Goal: Task Accomplishment & Management: Complete application form

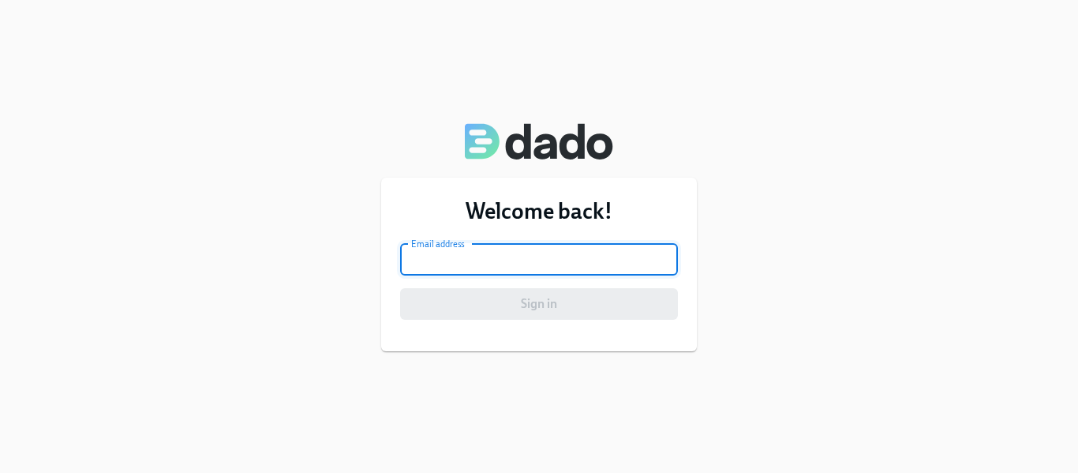
click at [494, 262] on input "email" at bounding box center [539, 260] width 278 height 32
type input "sherichambers@ymail.com"
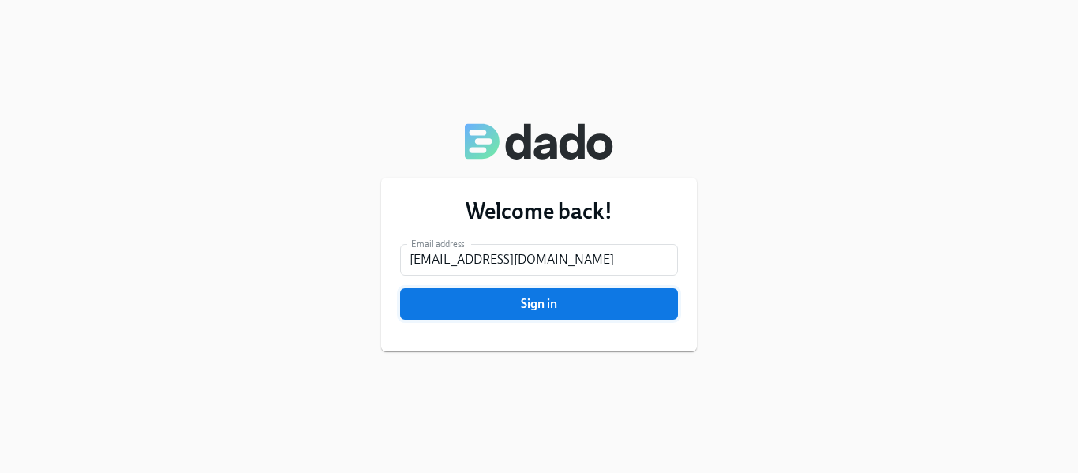
click at [511, 307] on span "Sign in" at bounding box center [539, 304] width 256 height 16
click at [471, 294] on button "Sign in" at bounding box center [539, 304] width 278 height 32
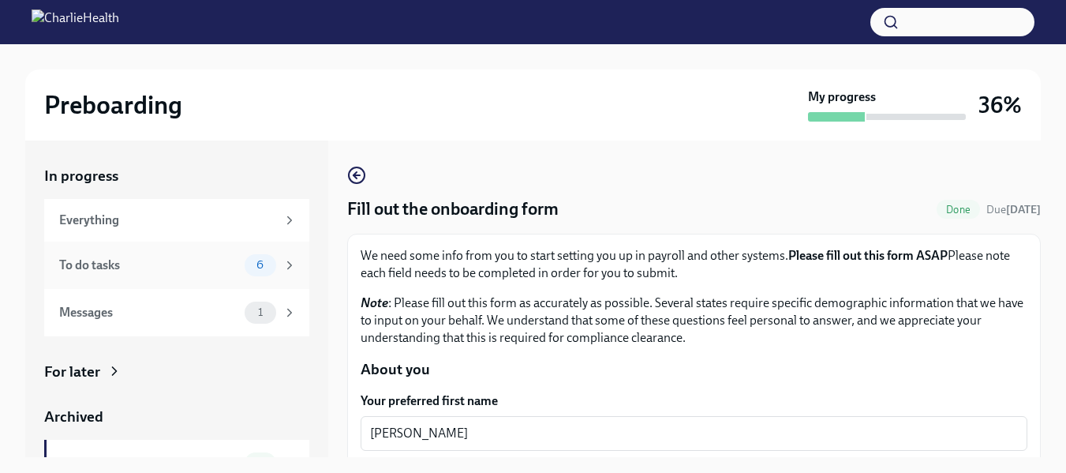
click at [283, 260] on icon at bounding box center [290, 265] width 14 height 14
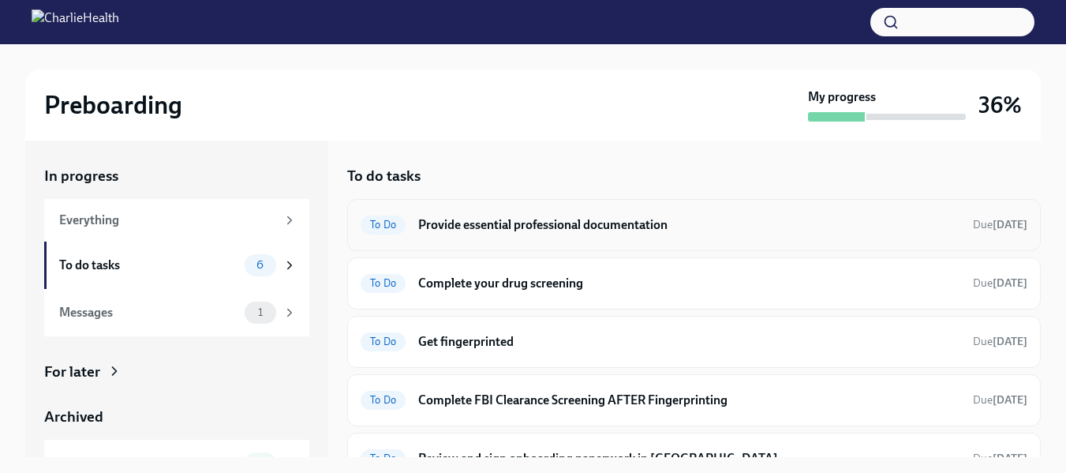
click at [594, 225] on h6 "Provide essential professional documentation" at bounding box center [689, 224] width 542 height 17
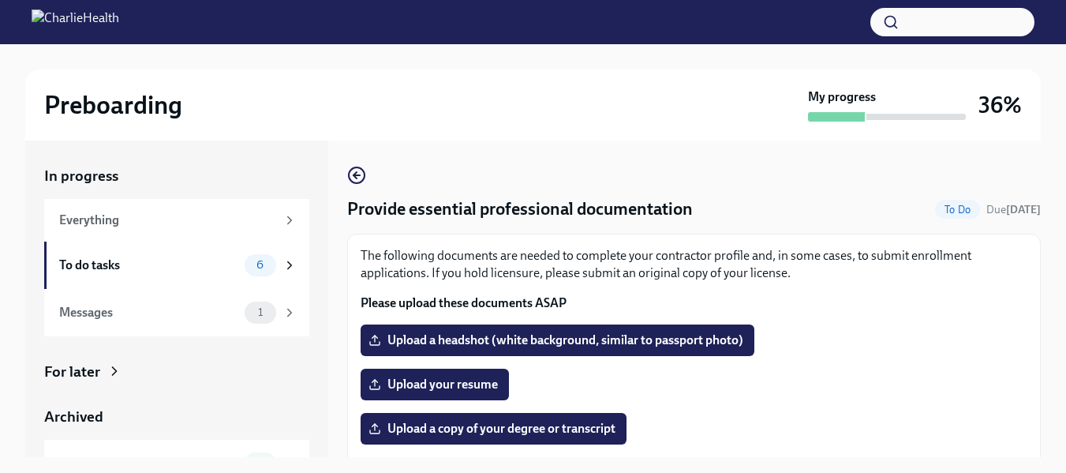
drag, startPoint x: 1046, startPoint y: 193, endPoint x: 1047, endPoint y: 224, distance: 30.8
click at [1047, 224] on div "Preboarding My progress 36% In progress Everything To do tasks 6 Messages 1 For…" at bounding box center [533, 272] width 1066 height 457
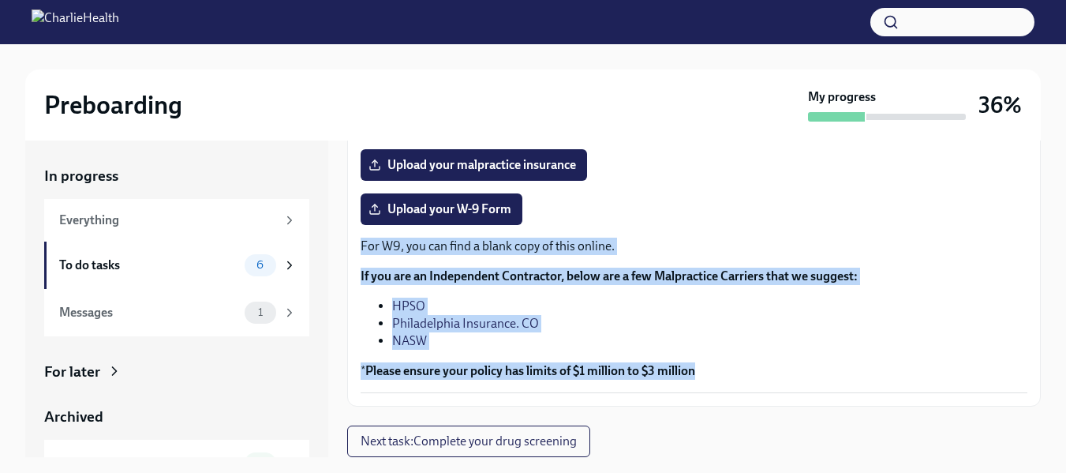
scroll to position [28, 0]
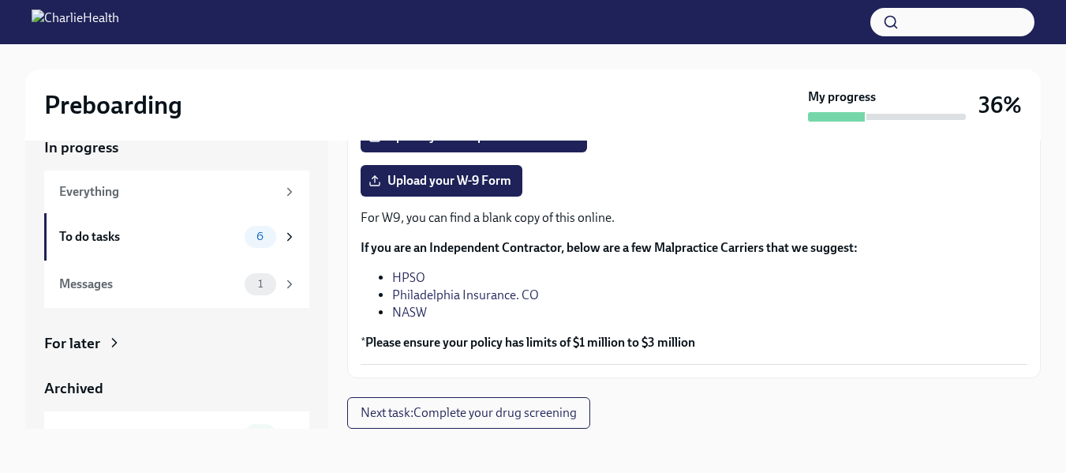
drag, startPoint x: 356, startPoint y: 172, endPoint x: 527, endPoint y: 201, distance: 173.7
click at [527, 201] on div "The following documents are needed to complete your contractor profile and, in …" at bounding box center [694, 93] width 694 height 569
copy div "Please upload these documents ASAP Upload a headshot (white background, similar…"
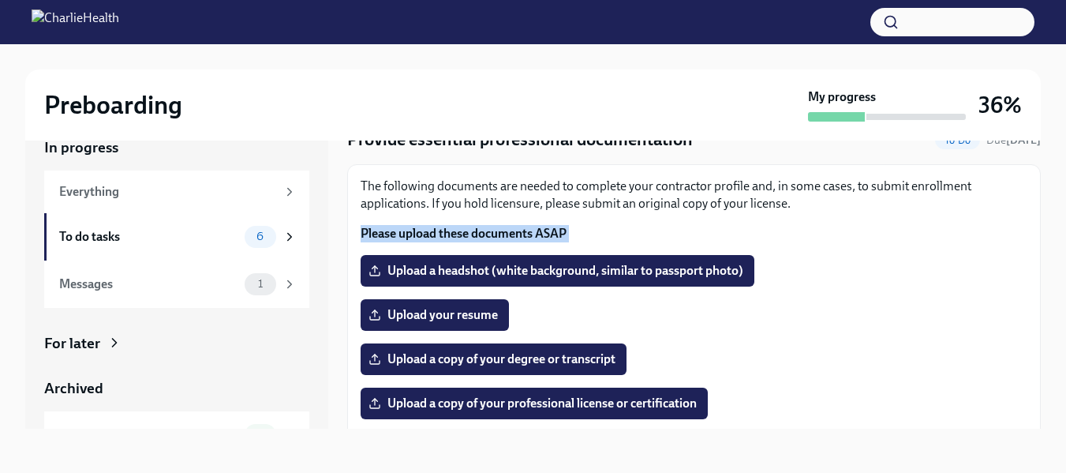
scroll to position [45, 0]
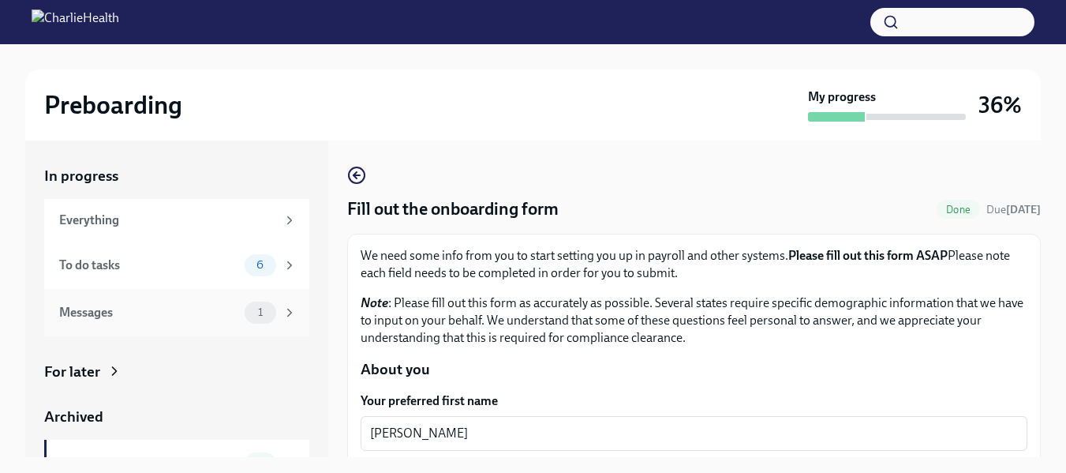
click at [77, 301] on div "Messages 1" at bounding box center [178, 312] width 238 height 22
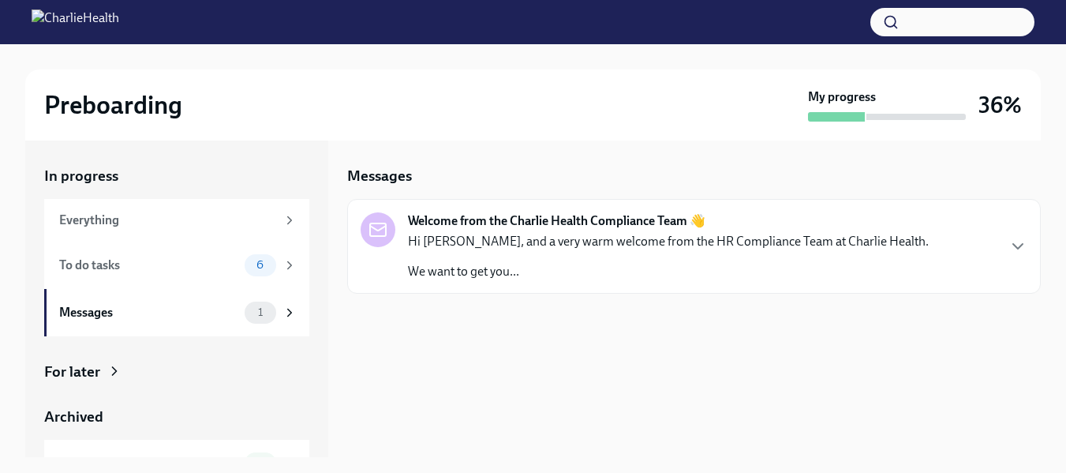
click at [450, 268] on p "We want to get you..." at bounding box center [668, 271] width 521 height 17
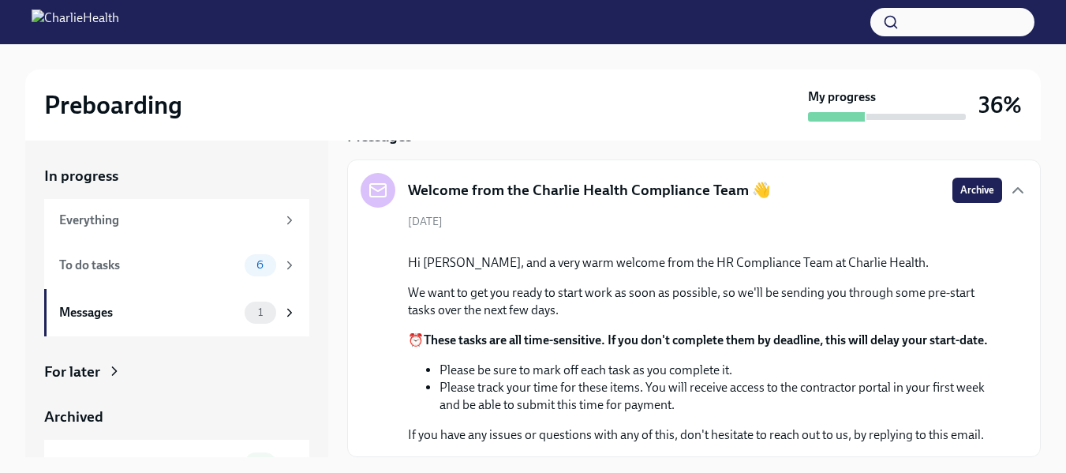
scroll to position [224, 0]
click at [107, 261] on div "To do tasks" at bounding box center [148, 264] width 179 height 17
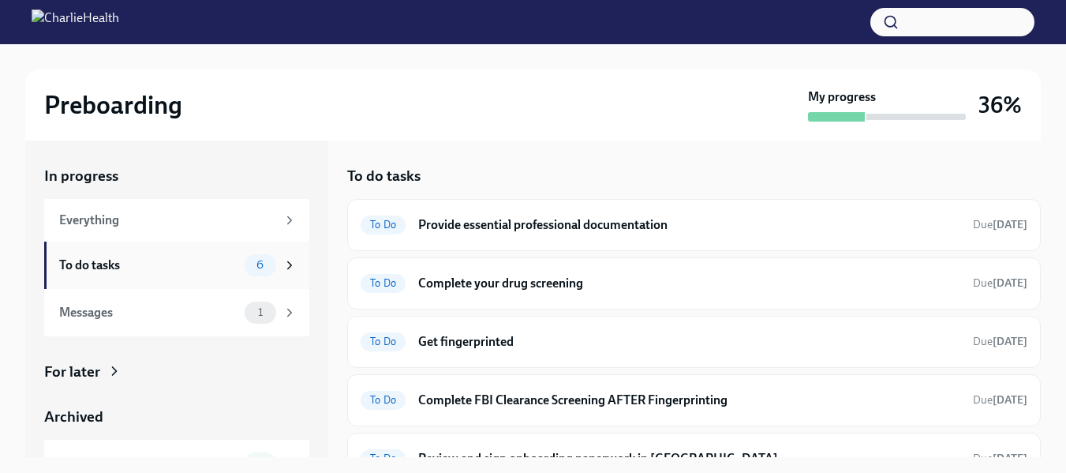
click at [88, 264] on div "To do tasks" at bounding box center [148, 264] width 179 height 17
click at [505, 212] on div "To Do Provide essential professional documentation Due [DATE]" at bounding box center [694, 224] width 667 height 25
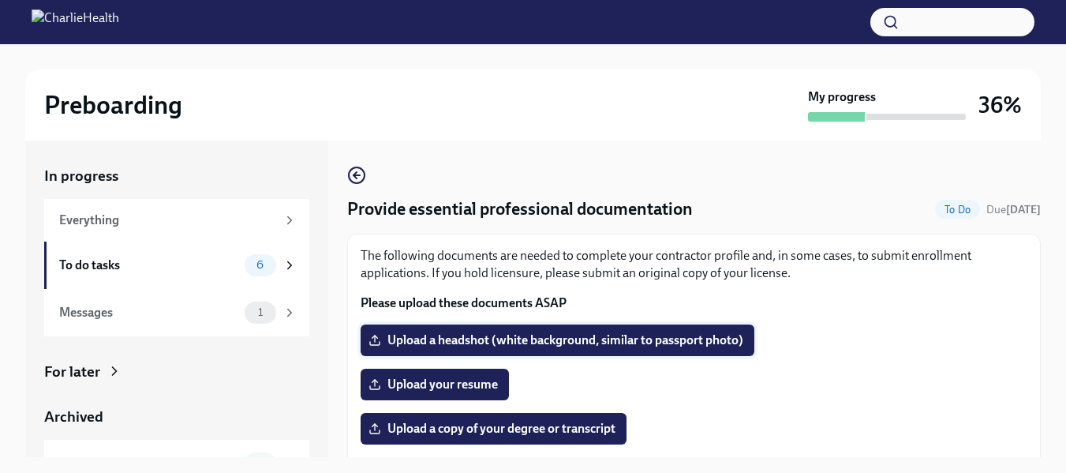
click at [445, 343] on span "Upload a headshot (white background, similar to passport photo)" at bounding box center [558, 340] width 372 height 16
click at [0, 0] on input "Upload a headshot (white background, similar to passport photo)" at bounding box center [0, 0] width 0 height 0
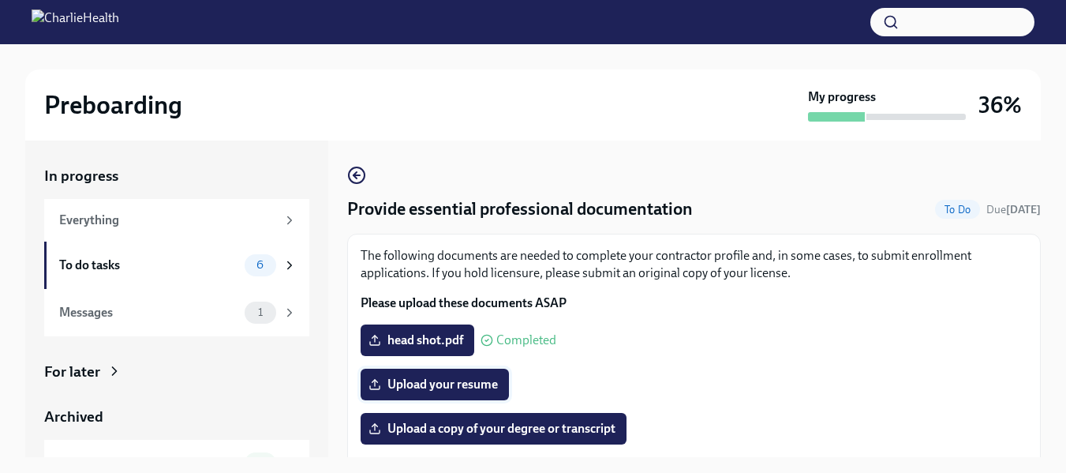
click at [435, 389] on span "Upload your resume" at bounding box center [435, 384] width 126 height 16
click at [0, 0] on input "Upload your resume" at bounding box center [0, 0] width 0 height 0
click at [550, 429] on span "Upload a copy of your degree or transcript" at bounding box center [494, 429] width 244 height 16
click at [0, 0] on input "Upload a copy of your degree or transcript" at bounding box center [0, 0] width 0 height 0
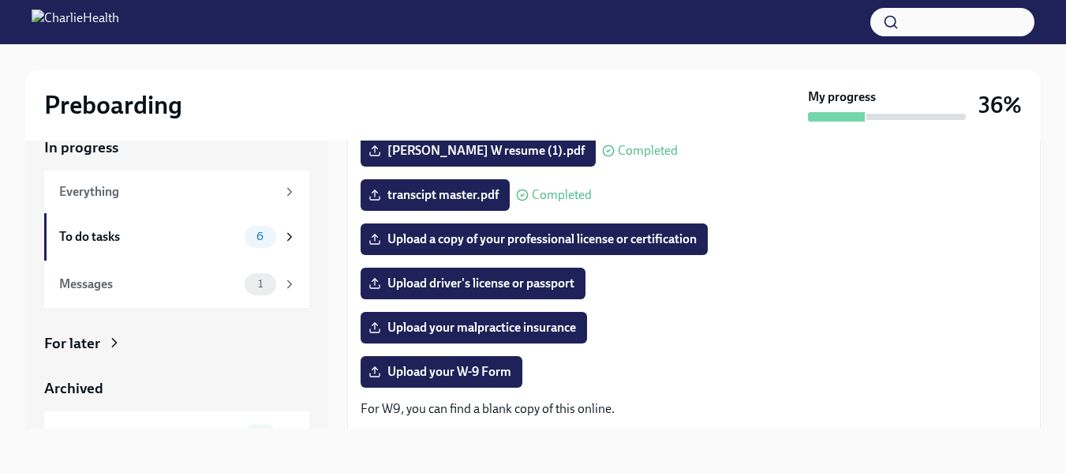
scroll to position [183, 0]
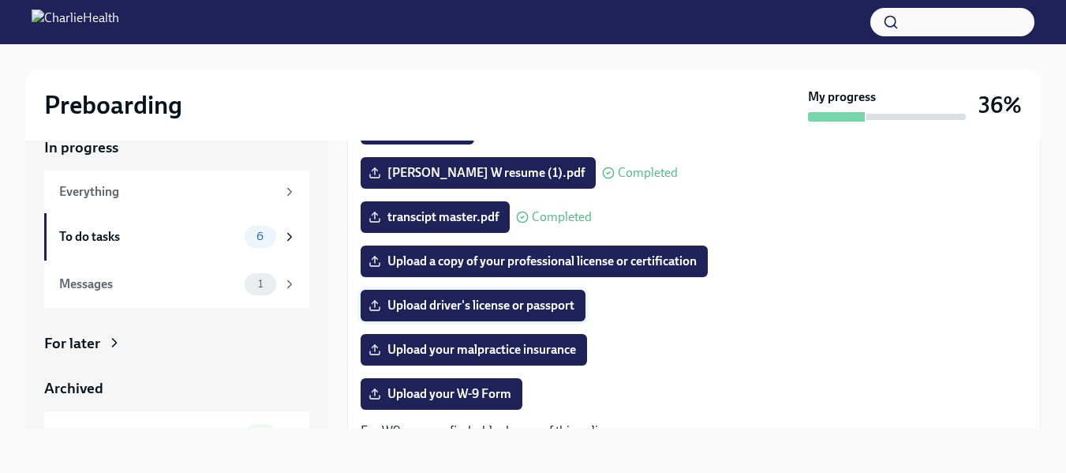
click at [436, 306] on span "Upload driver's license or passport" at bounding box center [473, 306] width 203 height 16
click at [0, 0] on input "Upload driver's license or passport" at bounding box center [0, 0] width 0 height 0
click at [448, 268] on span "Upload a copy of your professional license or certification" at bounding box center [534, 261] width 325 height 16
click at [0, 0] on input "Upload a copy of your professional license or certification" at bounding box center [0, 0] width 0 height 0
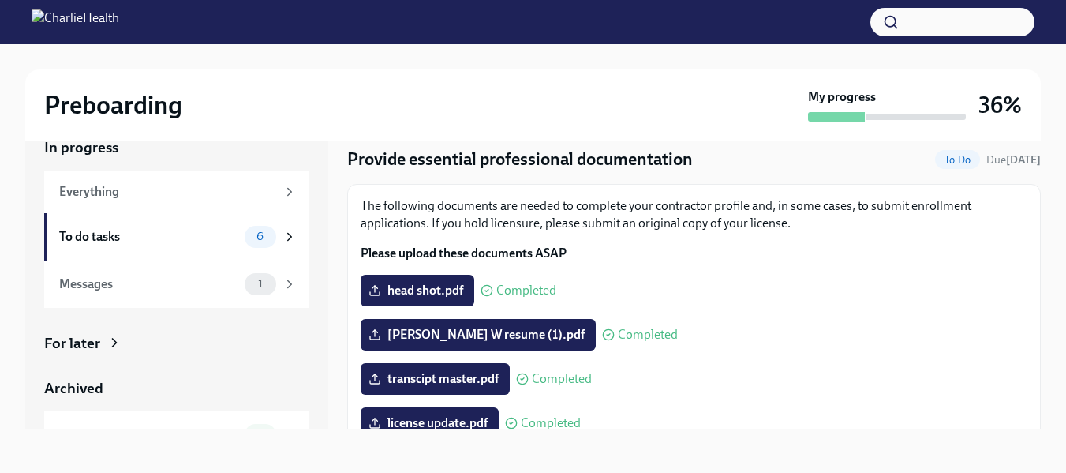
scroll to position [0, 0]
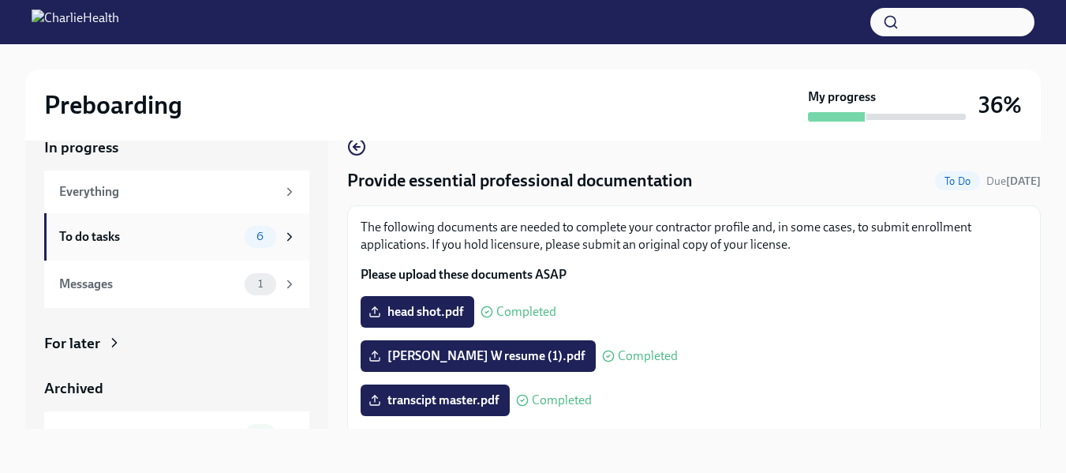
click at [85, 239] on div "To do tasks" at bounding box center [148, 236] width 179 height 17
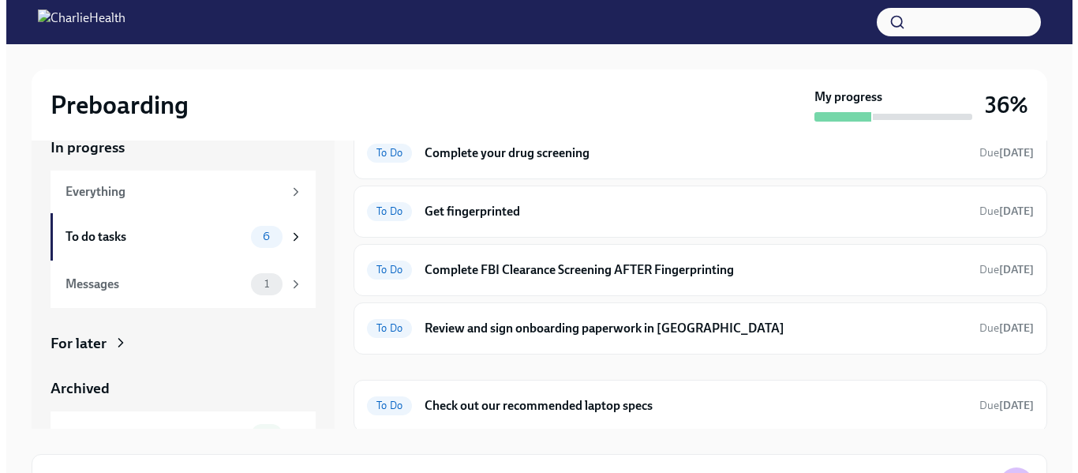
scroll to position [105, 0]
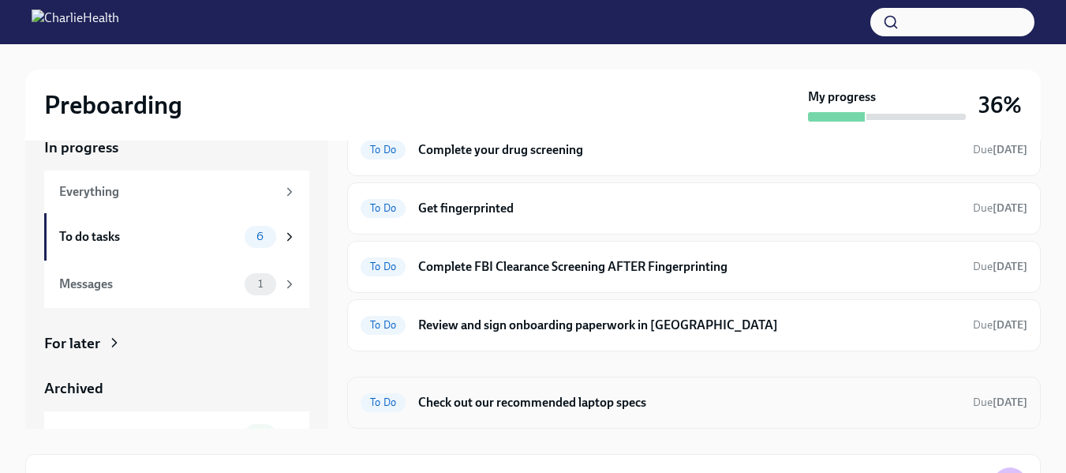
click at [601, 410] on h6 "Check out our recommended laptop specs" at bounding box center [689, 402] width 542 height 17
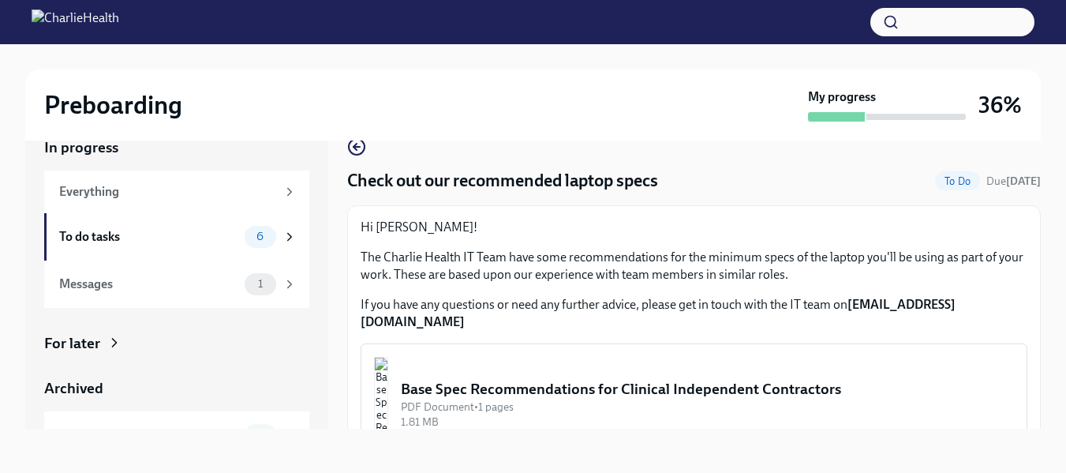
click at [388, 403] on img "button" at bounding box center [381, 404] width 14 height 95
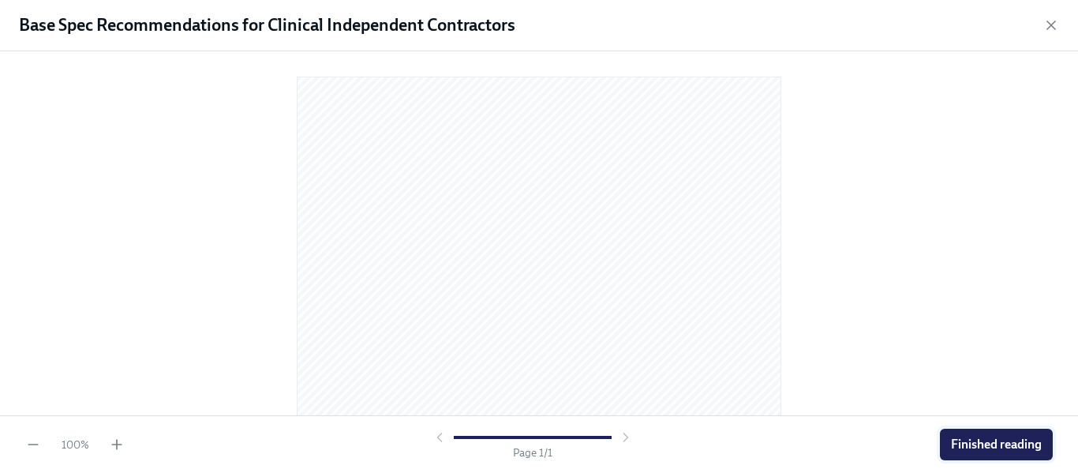
click at [990, 449] on span "Finished reading" at bounding box center [996, 444] width 91 height 16
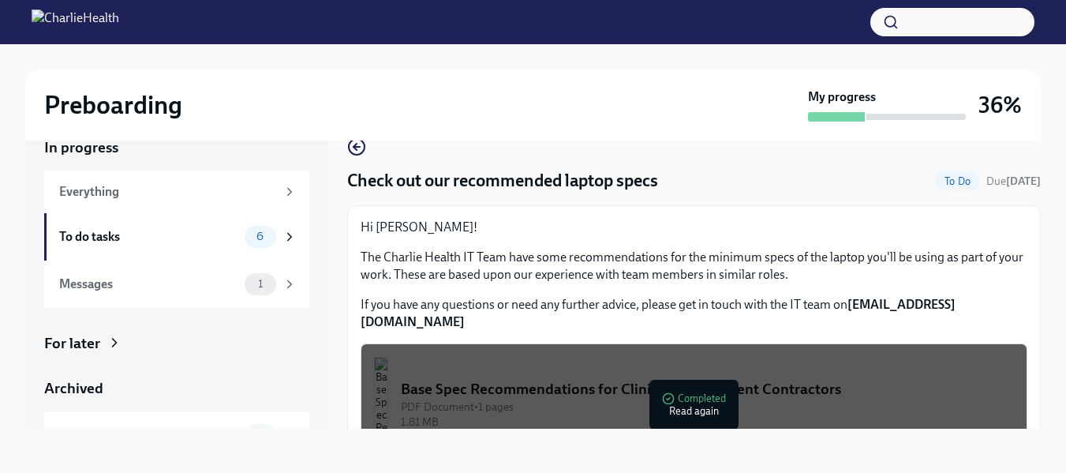
scroll to position [19, 0]
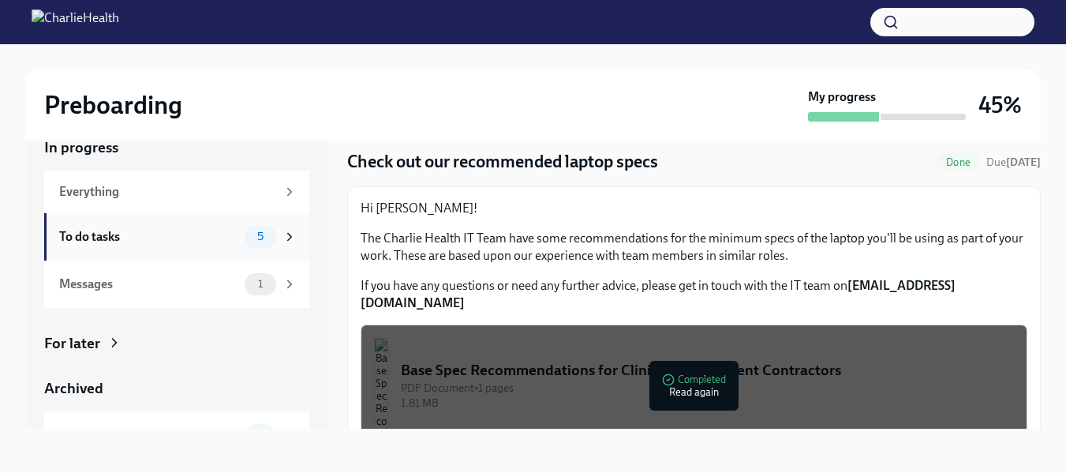
click at [103, 233] on div "To do tasks" at bounding box center [148, 236] width 179 height 17
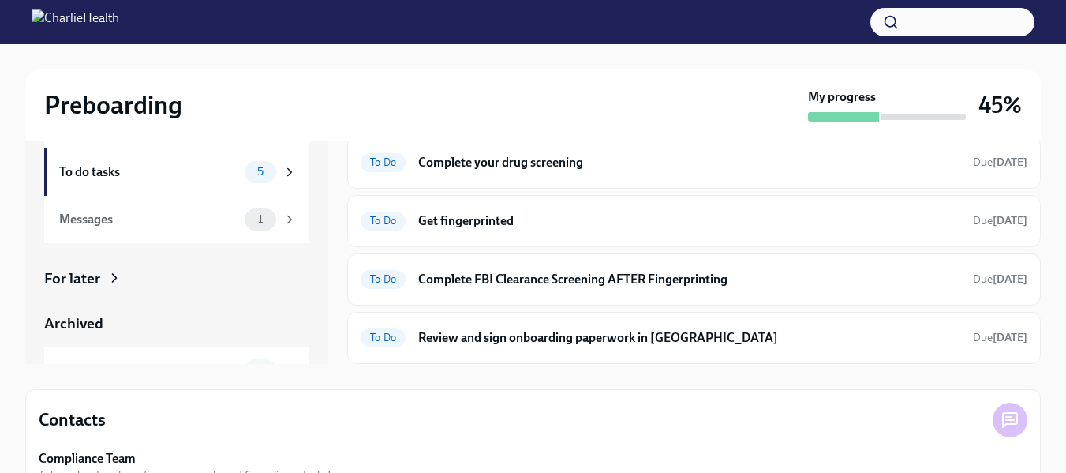
scroll to position [98, 0]
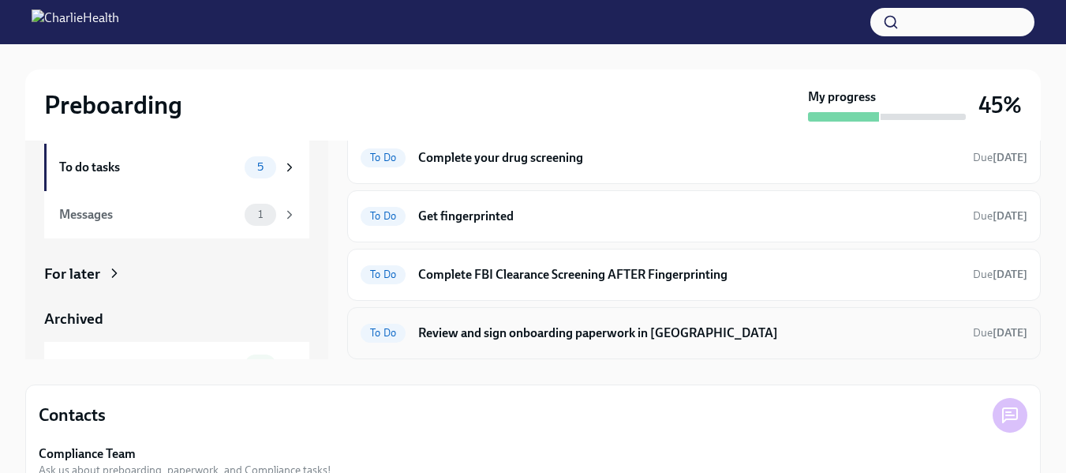
click at [625, 329] on h6 "Review and sign onboarding paperwork in [GEOGRAPHIC_DATA]" at bounding box center [689, 332] width 542 height 17
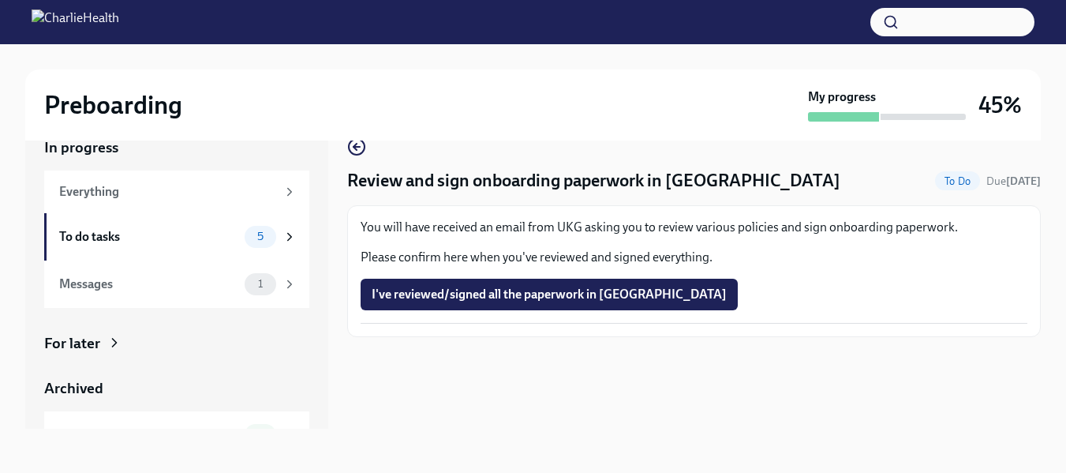
scroll to position [28, 0]
click at [515, 287] on span "I've reviewed/signed all the paperwork in [GEOGRAPHIC_DATA]" at bounding box center [549, 294] width 355 height 16
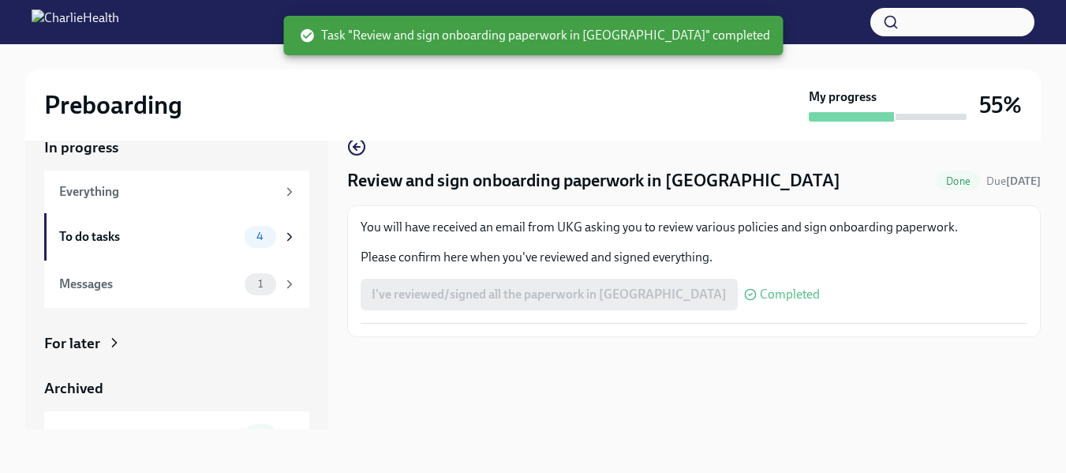
scroll to position [0, 0]
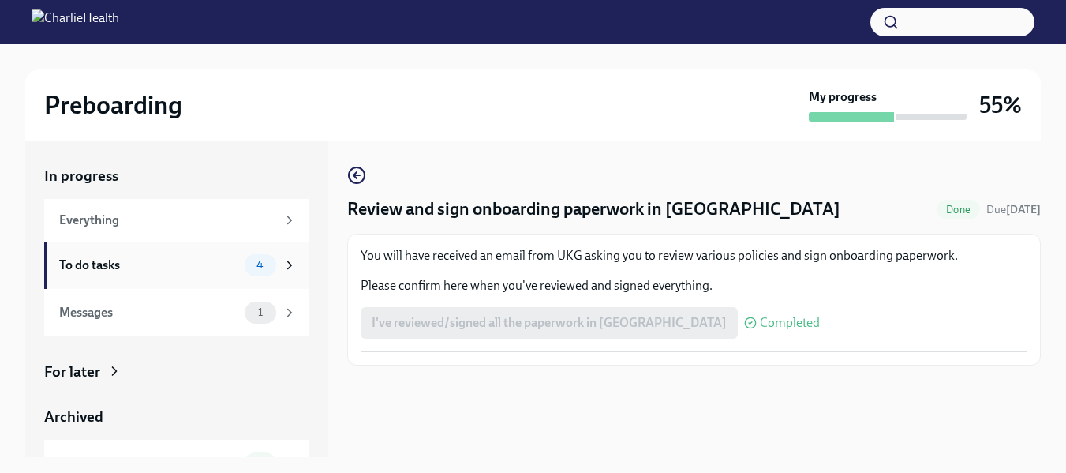
click at [80, 267] on div "To do tasks" at bounding box center [148, 264] width 179 height 17
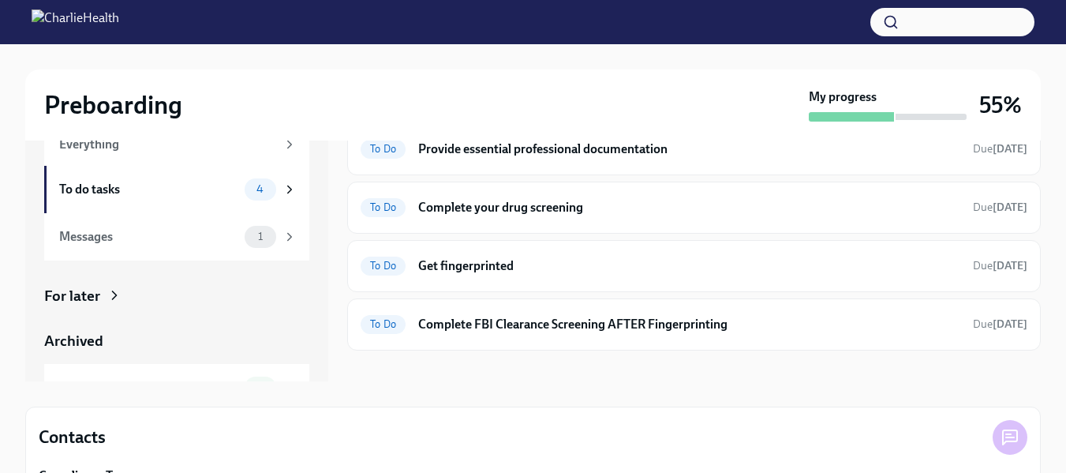
scroll to position [86, 0]
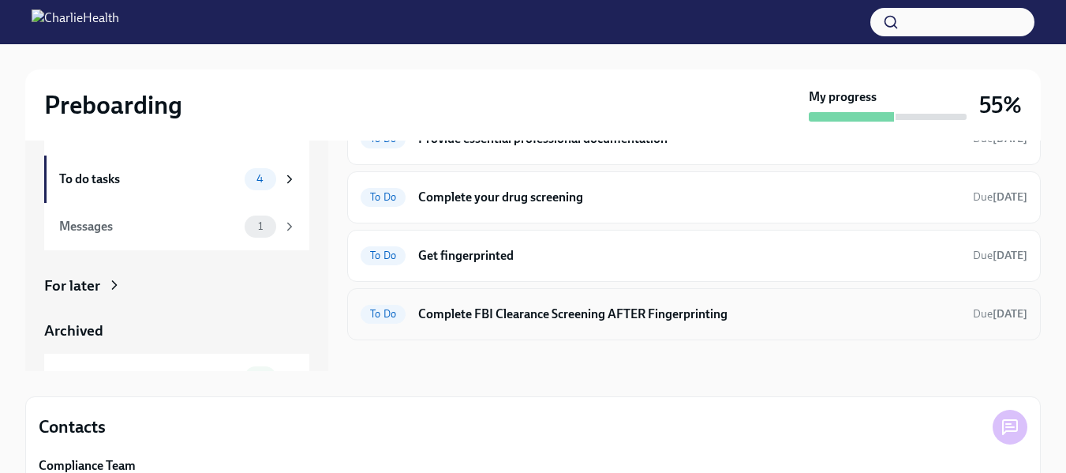
click at [543, 318] on h6 "Complete FBI Clearance Screening AFTER Fingerprinting" at bounding box center [689, 313] width 542 height 17
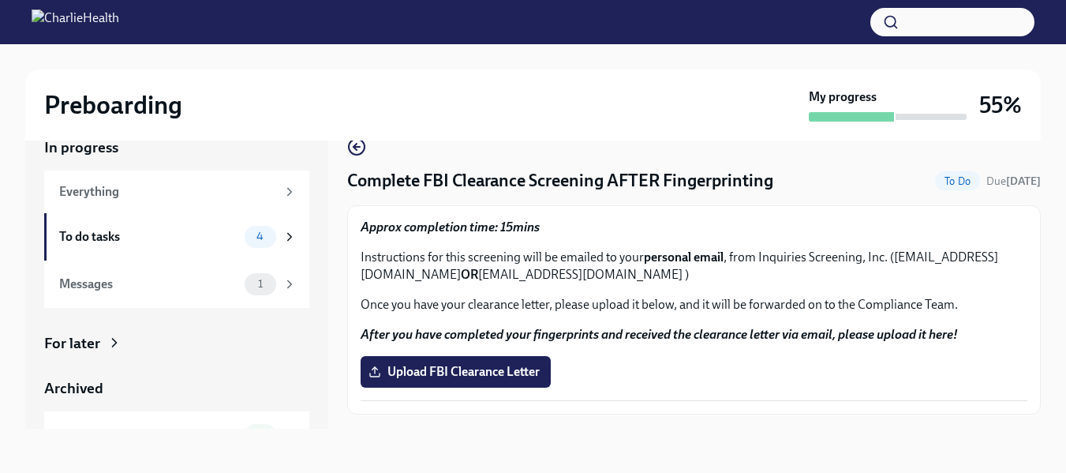
scroll to position [28, 0]
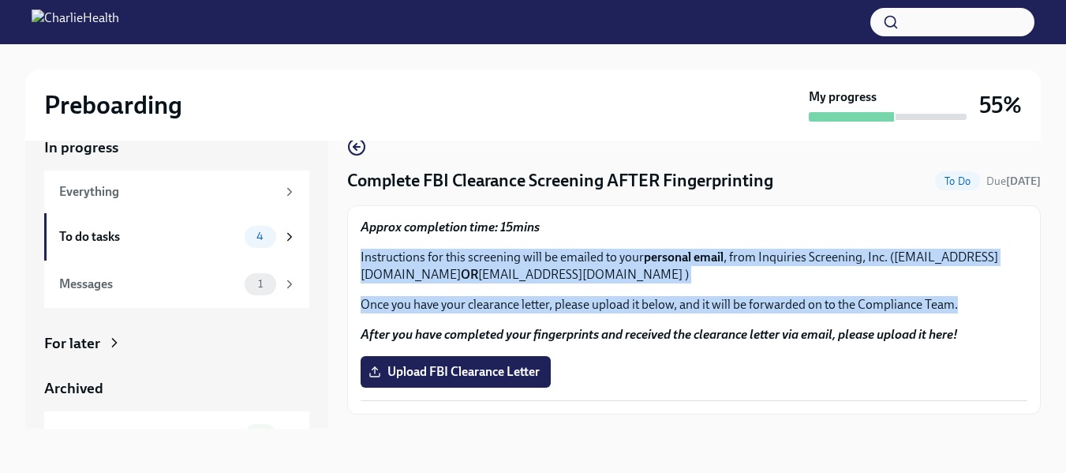
drag, startPoint x: 357, startPoint y: 251, endPoint x: 990, endPoint y: 307, distance: 635.4
click at [990, 307] on div "Approx completion time: 15mins Instructions for this screening will be emailed …" at bounding box center [694, 309] width 694 height 209
copy div "Instructions for this screening will be emailed to your personal email , from I…"
